Goal: Information Seeking & Learning: Find contact information

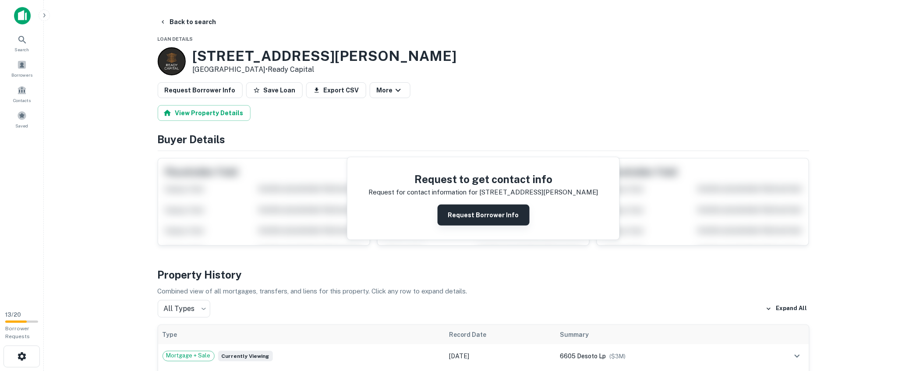
click at [462, 215] on button "Request Borrower Info" at bounding box center [484, 215] width 92 height 21
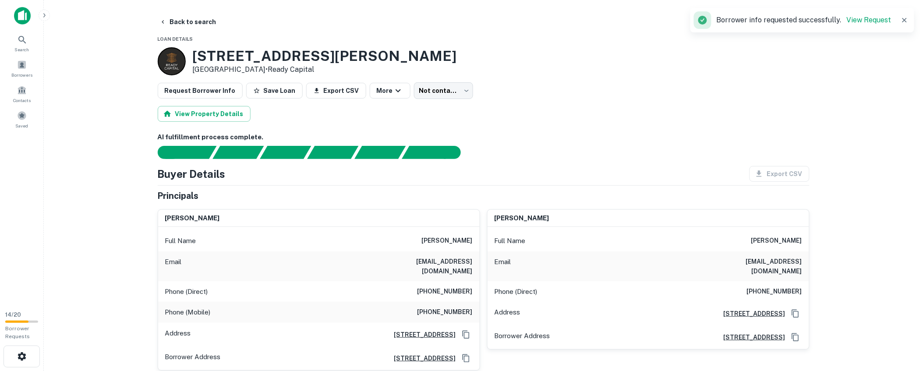
click at [526, 56] on div "6605 De Soto Ave Canoga Park, CA 91303 • Ready Capital" at bounding box center [484, 61] width 652 height 28
drag, startPoint x: 803, startPoint y: 282, endPoint x: 738, endPoint y: 278, distance: 65.8
click at [738, 281] on div "Phone (Direct) (818) 345-2765" at bounding box center [647, 291] width 321 height 21
copy h6 "(818) 345-2765"
click at [677, 97] on div "Request Borrower Info Save Loan Export CSV More Not contacted **** ​" at bounding box center [484, 90] width 652 height 17
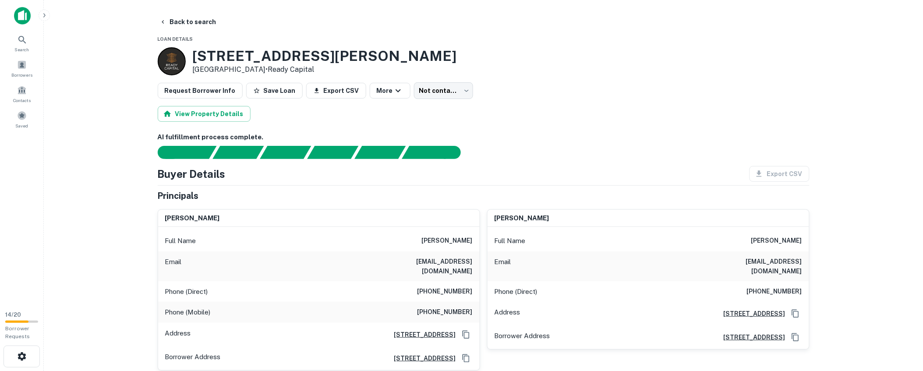
click at [456, 155] on h6 "annesjohn@yahoo.com" at bounding box center [419, 266] width 105 height 19
copy h6 "annesjohn@yahoo.com"
click at [193, 22] on button "Back to search" at bounding box center [188, 22] width 64 height 16
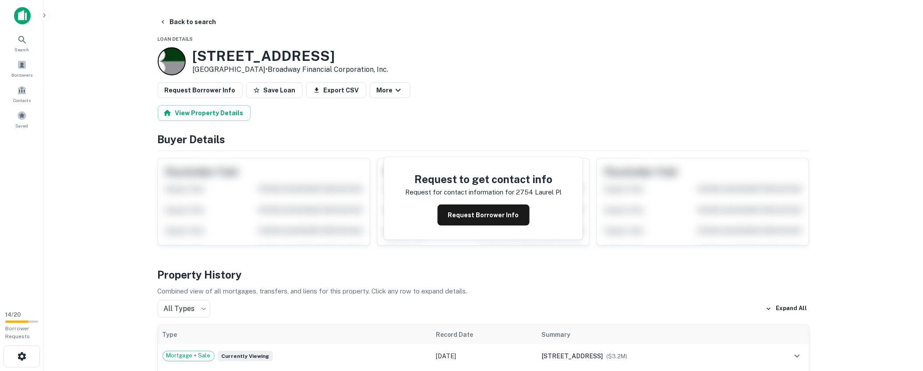
click at [261, 213] on div "Request to get contact info Request for contact information for 2754 laurel pl …" at bounding box center [484, 198] width 652 height 95
click at [484, 212] on button "Request Borrower Info" at bounding box center [484, 215] width 92 height 21
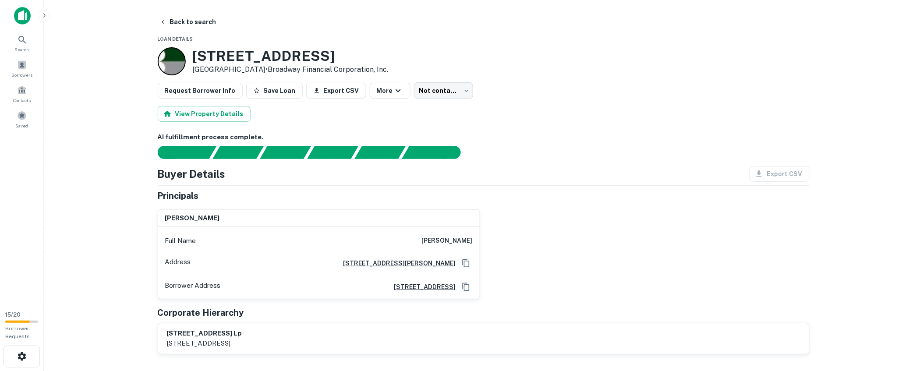
click at [414, 168] on div "Buyer Details Export CSV" at bounding box center [484, 174] width 652 height 16
click at [404, 69] on div "2754 Laurel Pl South Gate, CA 90280 • Broadway Financial Corporation, Inc." at bounding box center [484, 61] width 652 height 28
click at [374, 185] on hr at bounding box center [484, 185] width 652 height 0
click at [195, 230] on div "Full Name jorge l medina" at bounding box center [318, 240] width 321 height 21
click at [202, 233] on div "Full Name jorge l medina" at bounding box center [318, 240] width 321 height 21
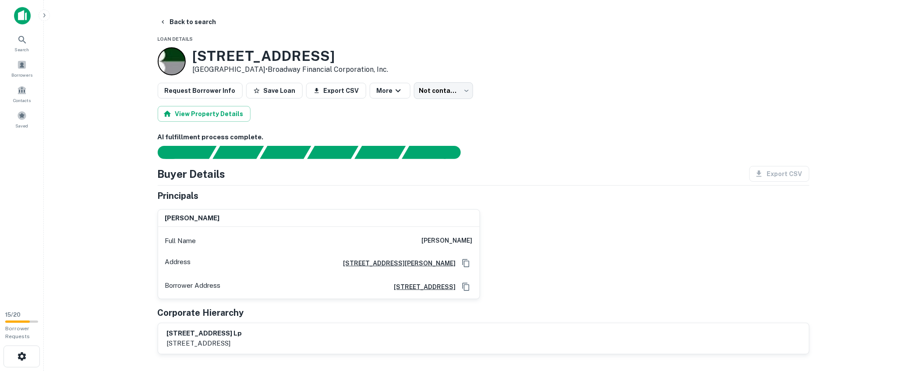
click at [89, 94] on main "Back to search Loan Details 2754 Laurel Pl South Gate, CA 90280 • Broadway Fina…" at bounding box center [483, 185] width 879 height 371
click at [589, 56] on div "2754 Laurel Pl South Gate, CA 90280 • Broadway Financial Corporation, Inc." at bounding box center [484, 61] width 652 height 28
click at [190, 24] on button "Back to search" at bounding box center [188, 22] width 64 height 16
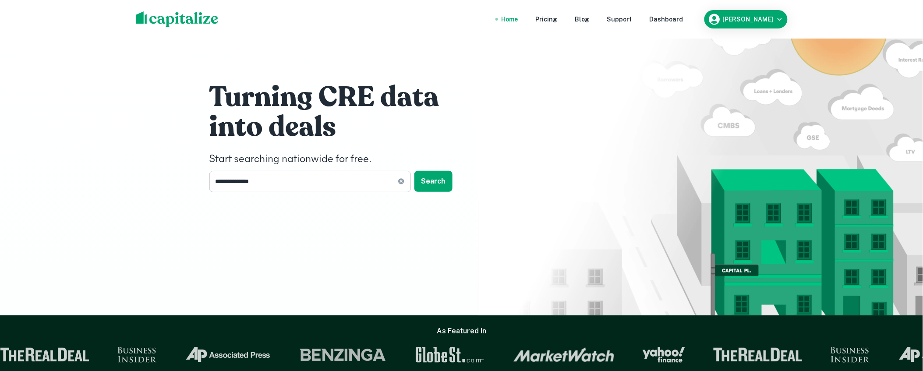
click at [293, 183] on input "**********" at bounding box center [303, 181] width 188 height 21
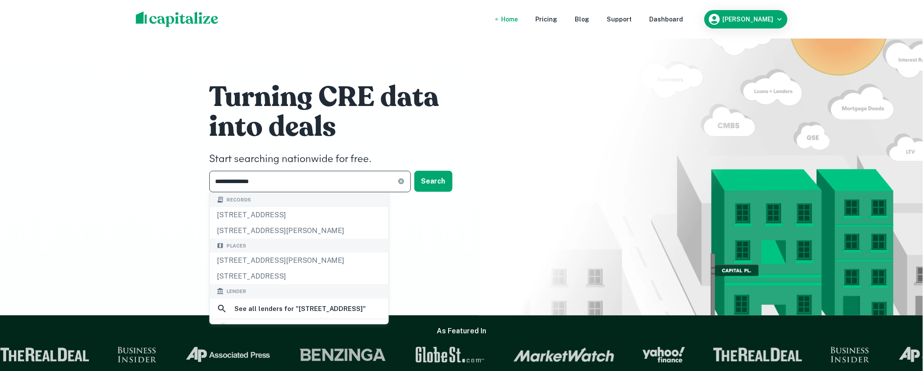
paste input "text"
type input "**********"
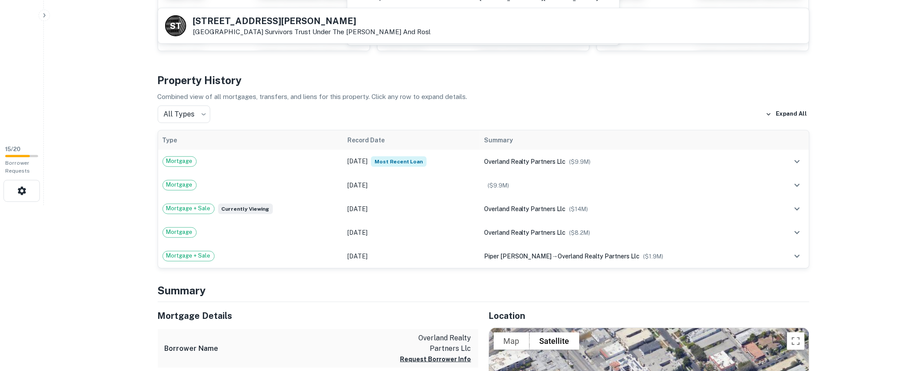
scroll to position [177, 0]
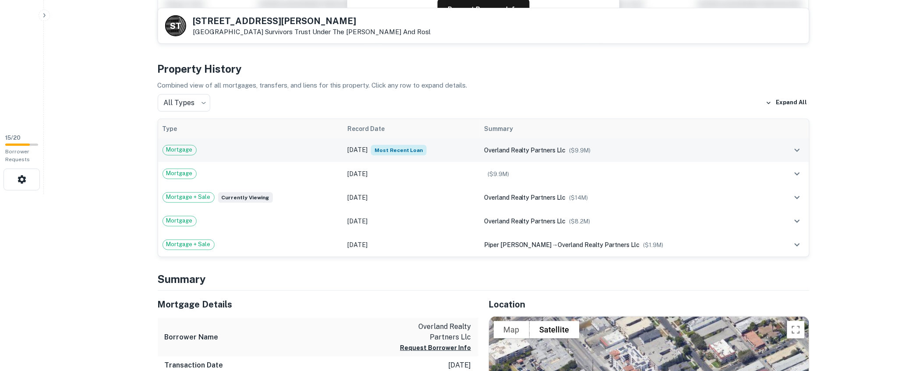
click at [352, 139] on td "Oct 17, 2021 Most Recent Loan" at bounding box center [411, 150] width 137 height 24
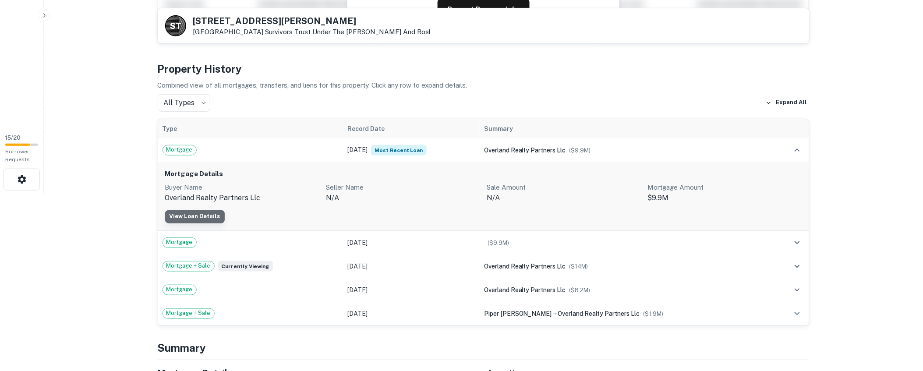
click at [201, 220] on link "View Loan Details" at bounding box center [195, 216] width 60 height 13
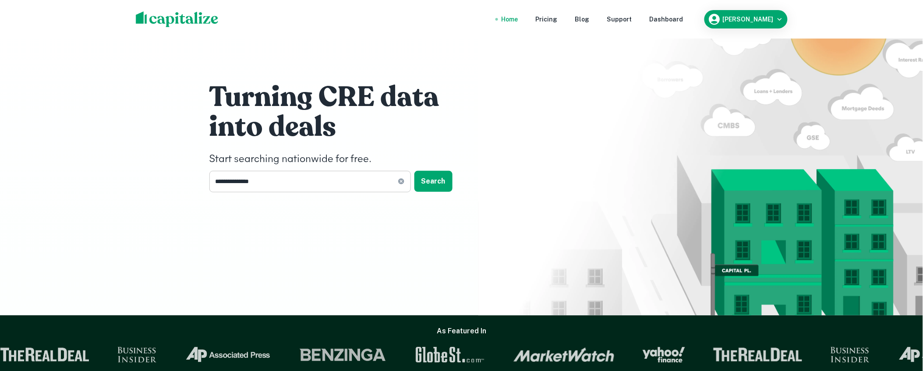
click at [399, 180] on icon at bounding box center [401, 181] width 7 height 7
click at [401, 181] on input "text" at bounding box center [306, 181] width 195 height 21
click at [401, 180] on input "text" at bounding box center [306, 181] width 195 height 21
click at [360, 180] on input "text" at bounding box center [306, 181] width 195 height 21
paste input "**********"
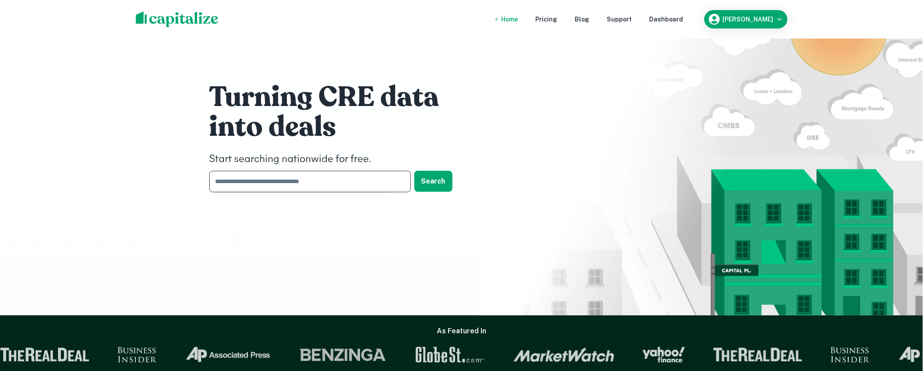
type input "**********"
